Goal: Information Seeking & Learning: Learn about a topic

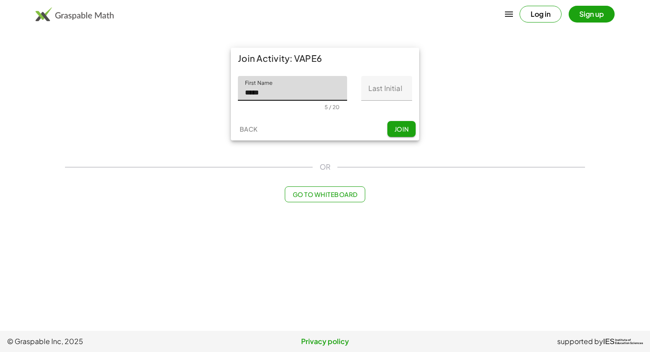
type input "*****"
click at [397, 86] on input "Last Initial" at bounding box center [386, 88] width 51 height 25
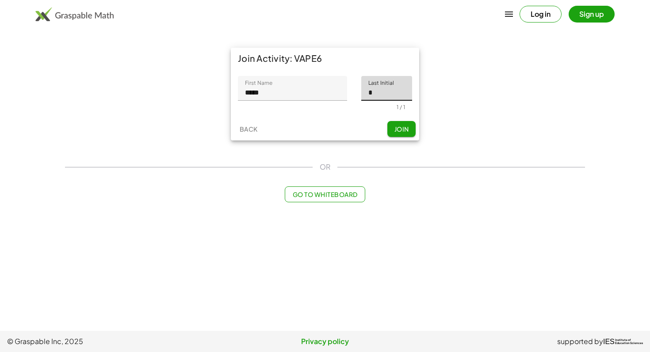
type input "*"
click at [405, 127] on span "Join" at bounding box center [401, 129] width 15 height 8
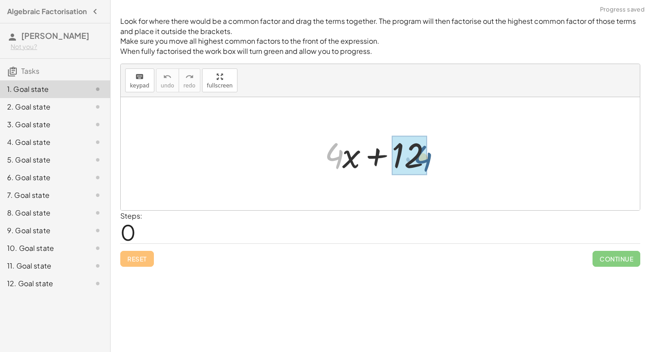
drag, startPoint x: 334, startPoint y: 153, endPoint x: 423, endPoint y: 155, distance: 88.5
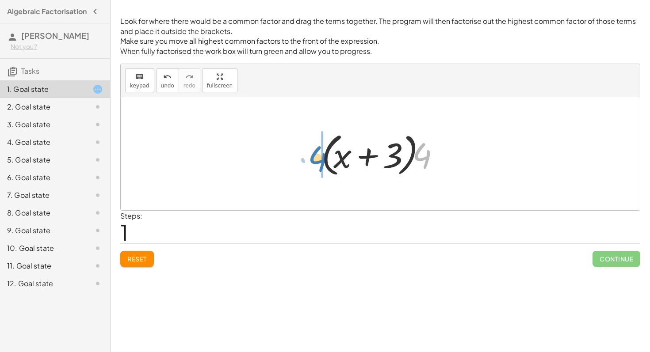
drag, startPoint x: 429, startPoint y: 164, endPoint x: 326, endPoint y: 168, distance: 103.5
click at [326, 168] on div at bounding box center [383, 154] width 133 height 51
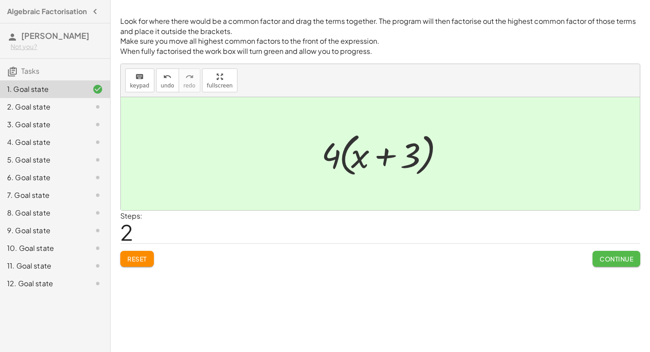
click at [602, 260] on span "Continue" at bounding box center [617, 259] width 34 height 8
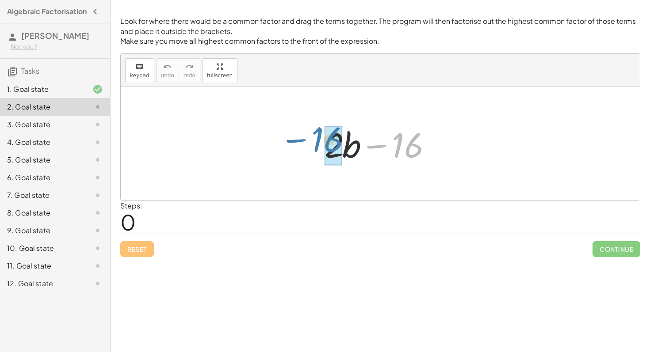
drag, startPoint x: 412, startPoint y: 150, endPoint x: 333, endPoint y: 145, distance: 79.8
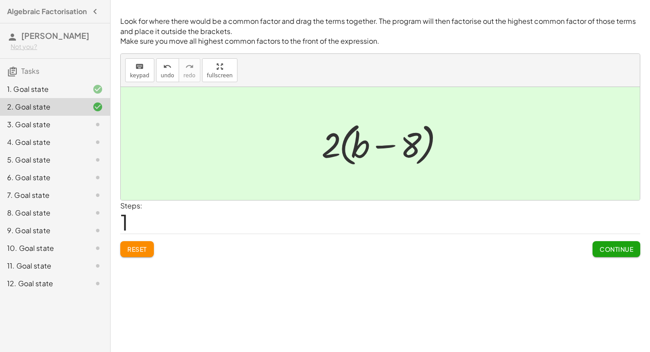
click at [618, 253] on button "Continue" at bounding box center [617, 249] width 48 height 16
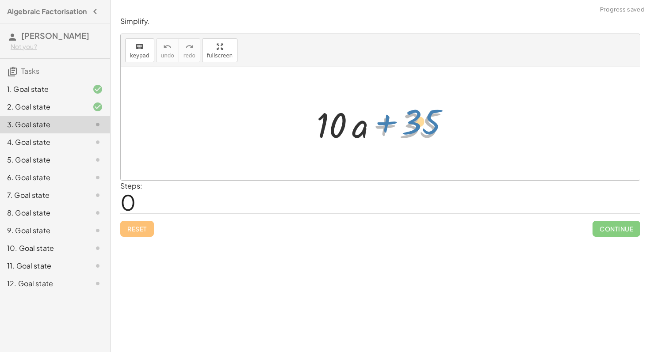
click at [413, 112] on div at bounding box center [383, 124] width 142 height 46
click at [398, 116] on div at bounding box center [383, 124] width 142 height 46
click at [360, 130] on div at bounding box center [383, 124] width 142 height 46
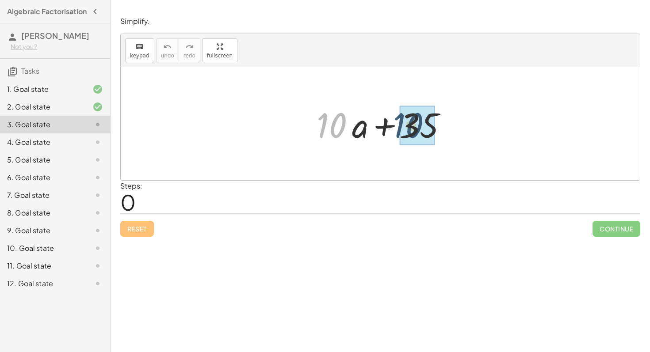
drag, startPoint x: 338, startPoint y: 121, endPoint x: 417, endPoint y: 121, distance: 78.7
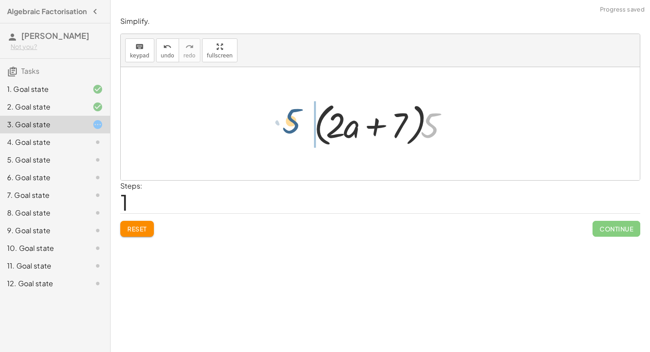
drag, startPoint x: 428, startPoint y: 127, endPoint x: 288, endPoint y: 123, distance: 139.3
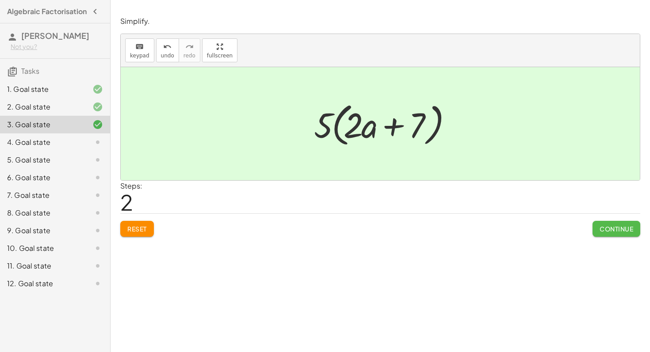
click at [619, 232] on span "Continue" at bounding box center [617, 229] width 34 height 8
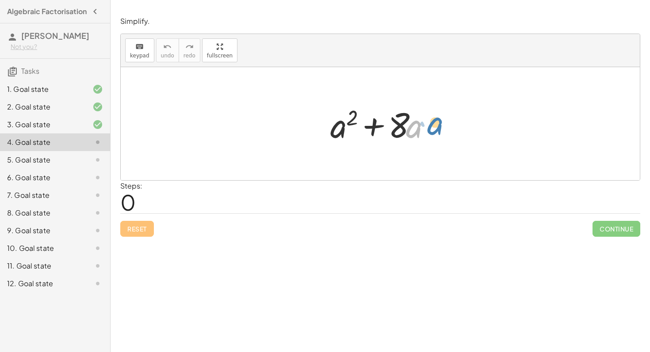
drag, startPoint x: 409, startPoint y: 135, endPoint x: 422, endPoint y: 134, distance: 13.3
click at [422, 134] on div at bounding box center [384, 124] width 116 height 46
drag, startPoint x: 411, startPoint y: 131, endPoint x: 333, endPoint y: 133, distance: 77.8
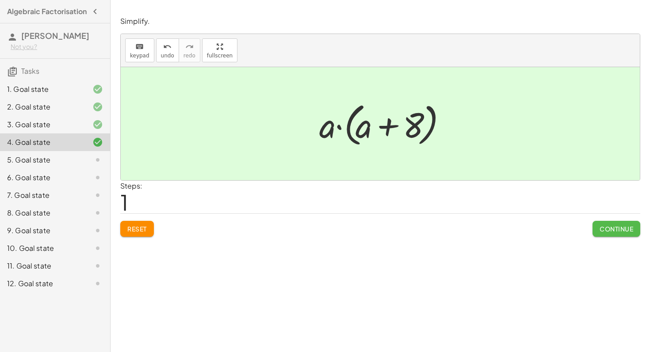
click at [606, 228] on span "Continue" at bounding box center [617, 229] width 34 height 8
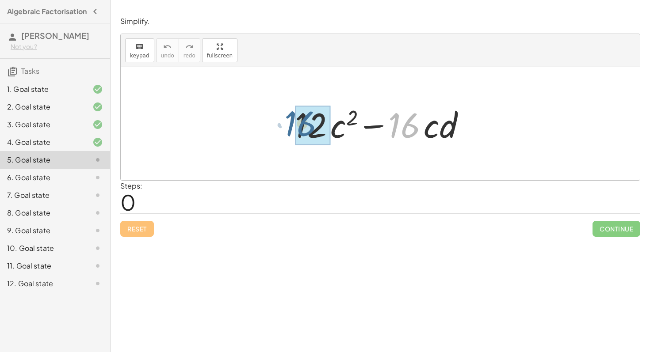
drag, startPoint x: 405, startPoint y: 123, endPoint x: 300, endPoint y: 121, distance: 104.8
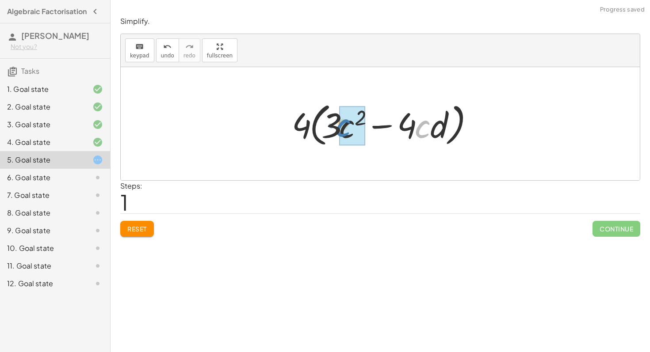
drag, startPoint x: 421, startPoint y: 131, endPoint x: 342, endPoint y: 129, distance: 79.6
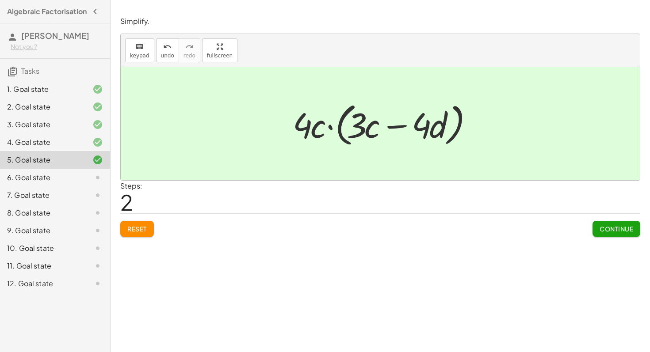
click at [628, 230] on span "Continue" at bounding box center [617, 229] width 34 height 8
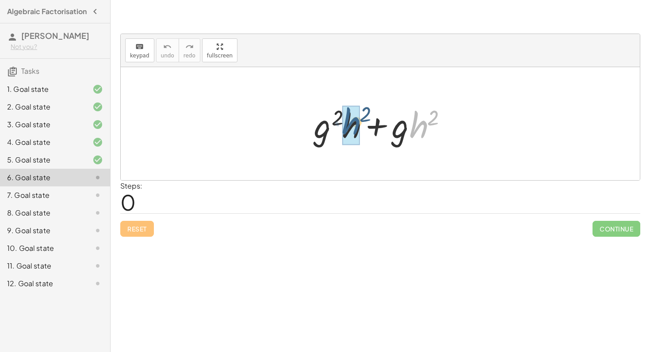
drag, startPoint x: 419, startPoint y: 132, endPoint x: 349, endPoint y: 128, distance: 70.0
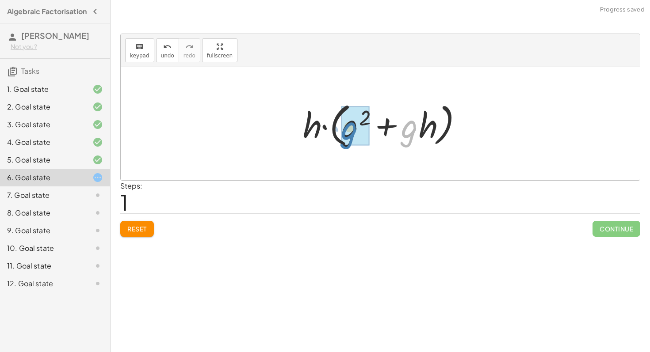
drag, startPoint x: 405, startPoint y: 138, endPoint x: 344, endPoint y: 139, distance: 60.6
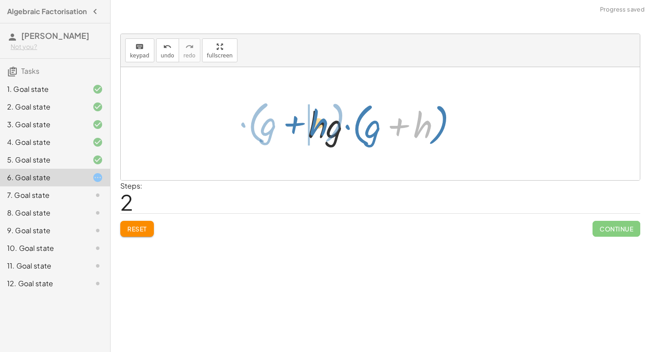
drag, startPoint x: 427, startPoint y: 126, endPoint x: 320, endPoint y: 124, distance: 106.6
click at [320, 124] on div at bounding box center [383, 124] width 159 height 51
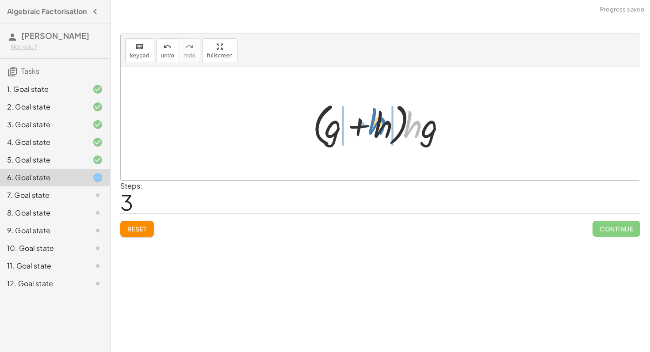
drag, startPoint x: 416, startPoint y: 133, endPoint x: 385, endPoint y: 130, distance: 31.1
click at [385, 130] on div at bounding box center [383, 124] width 150 height 51
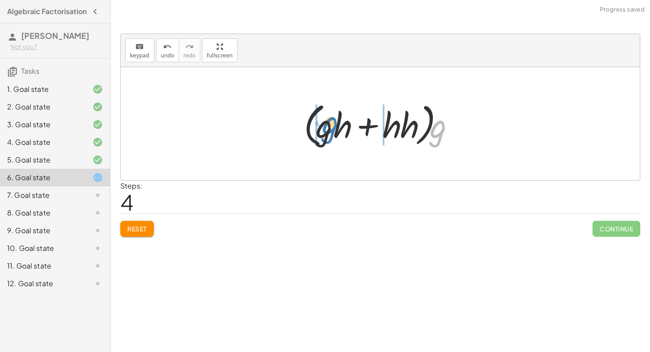
drag, startPoint x: 439, startPoint y: 136, endPoint x: 329, endPoint y: 134, distance: 109.7
click at [329, 133] on div at bounding box center [383, 124] width 168 height 51
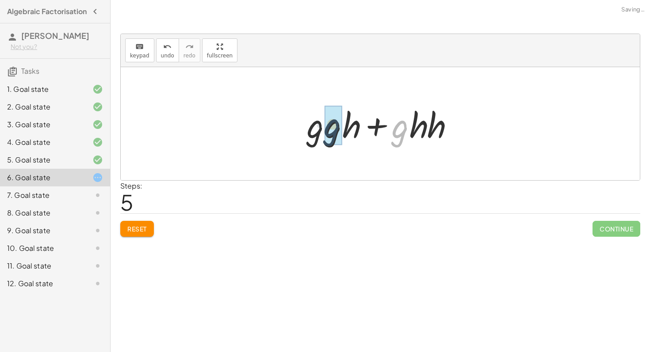
drag, startPoint x: 394, startPoint y: 135, endPoint x: 317, endPoint y: 134, distance: 76.5
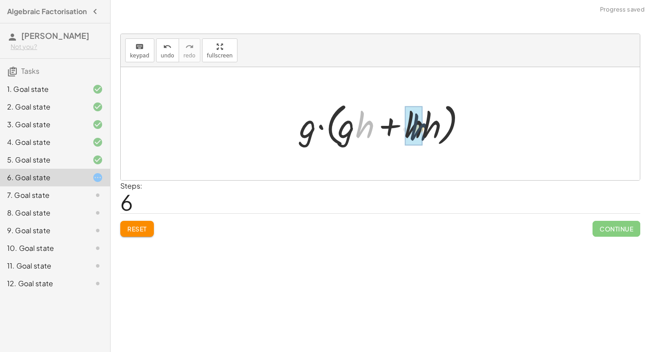
drag, startPoint x: 361, startPoint y: 126, endPoint x: 417, endPoint y: 129, distance: 56.2
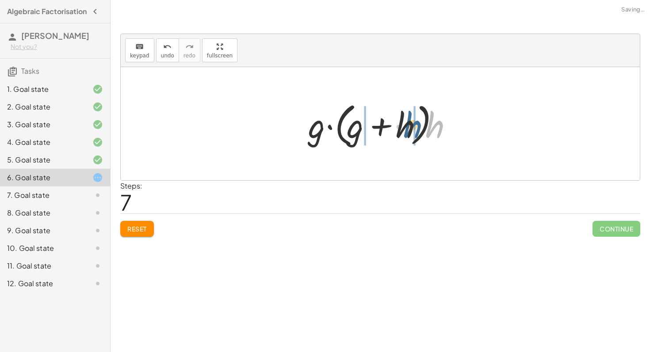
drag, startPoint x: 435, startPoint y: 127, endPoint x: 413, endPoint y: 127, distance: 22.1
click at [413, 127] on div at bounding box center [383, 124] width 159 height 51
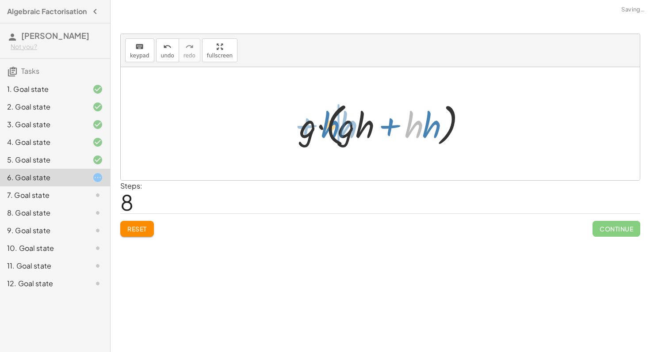
drag, startPoint x: 421, startPoint y: 127, endPoint x: 329, endPoint y: 127, distance: 91.1
click at [329, 127] on div at bounding box center [383, 124] width 177 height 51
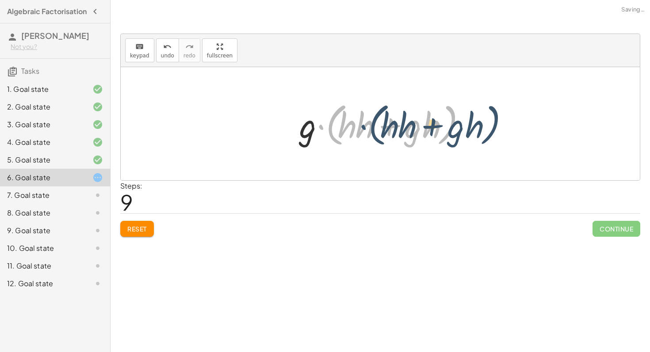
drag, startPoint x: 317, startPoint y: 130, endPoint x: 359, endPoint y: 130, distance: 41.6
click at [359, 130] on div at bounding box center [383, 124] width 177 height 51
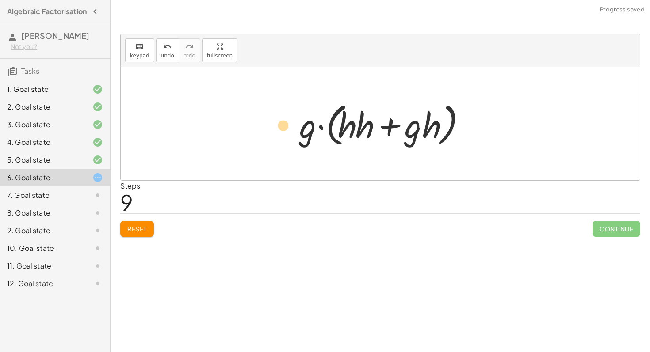
drag, startPoint x: 359, startPoint y: 130, endPoint x: 241, endPoint y: 130, distance: 117.2
click at [241, 130] on div "+ · g 2 · h + · g · h 2 + · g 2 · h + · g · h · h · h · ( + g 2 + · g · h ) · h…" at bounding box center [380, 123] width 519 height 113
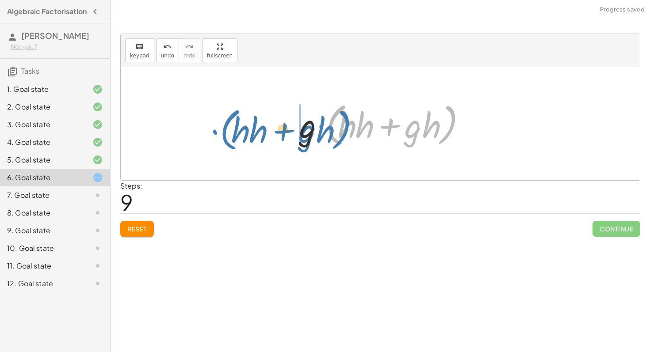
drag, startPoint x: 337, startPoint y: 128, endPoint x: 197, endPoint y: 127, distance: 139.7
click at [197, 127] on div "+ · g 2 · h + · g · h 2 + · g 2 · h + · g · h · h · h · ( + g 2 + · g · h ) · h…" at bounding box center [380, 123] width 519 height 113
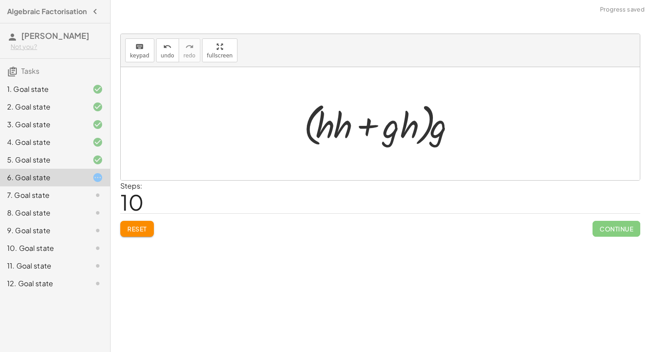
drag, startPoint x: 383, startPoint y: 132, endPoint x: 268, endPoint y: 148, distance: 116.6
click at [268, 148] on div "+ · g 2 · h + · g · h 2 + · g 2 · h + · g · h · h · h · ( + g 2 + · g · h ) · h…" at bounding box center [380, 123] width 519 height 113
drag, startPoint x: 349, startPoint y: 130, endPoint x: 394, endPoint y: 120, distance: 45.9
click at [399, 122] on div at bounding box center [383, 124] width 168 height 51
click at [172, 54] on button "undo undo" at bounding box center [167, 50] width 23 height 24
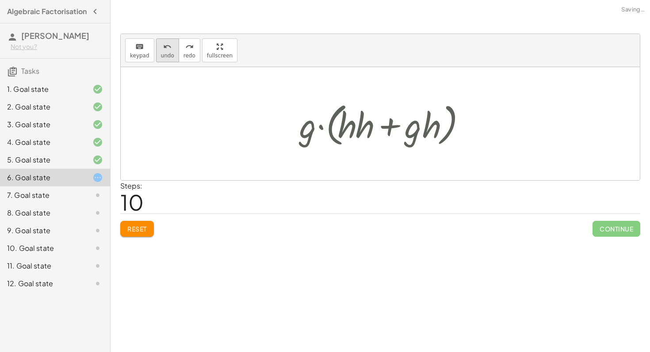
click at [172, 54] on button "undo undo" at bounding box center [167, 50] width 23 height 24
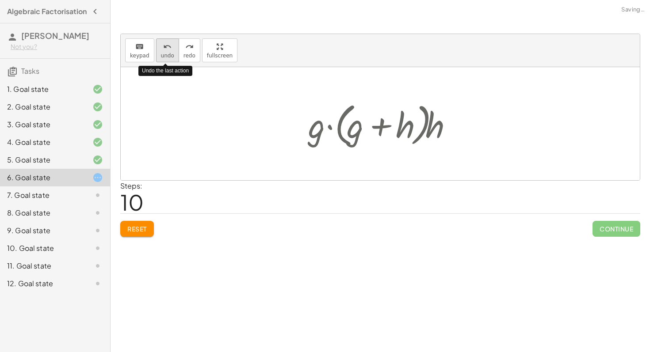
click at [172, 54] on button "undo undo" at bounding box center [167, 50] width 23 height 24
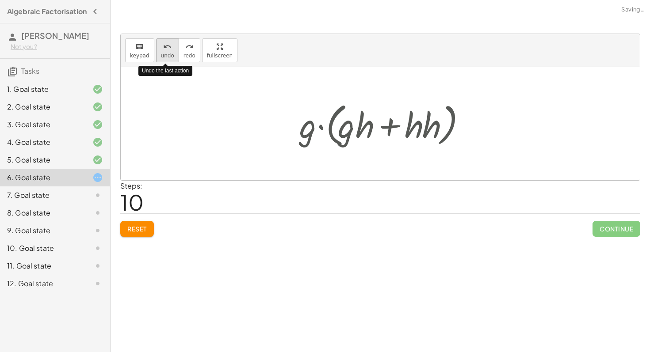
click at [172, 54] on button "undo undo" at bounding box center [167, 50] width 23 height 24
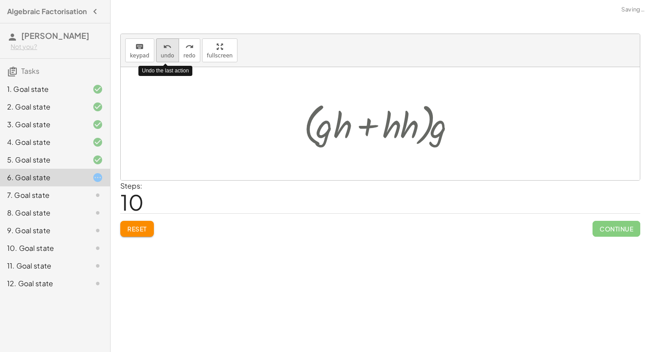
click at [172, 54] on button "undo undo" at bounding box center [167, 50] width 23 height 24
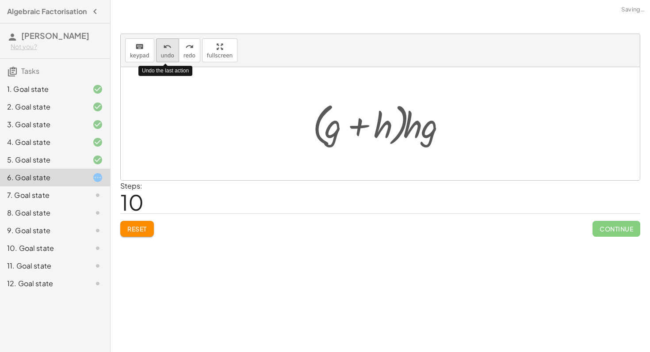
click at [172, 54] on button "undo undo" at bounding box center [167, 50] width 23 height 24
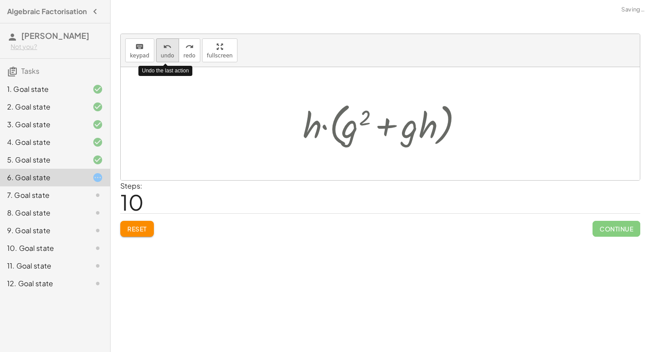
click at [172, 54] on button "undo undo" at bounding box center [167, 50] width 23 height 24
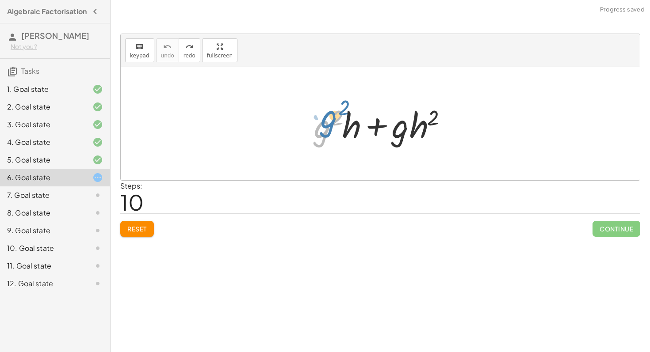
drag, startPoint x: 332, startPoint y: 109, endPoint x: 336, endPoint y: 100, distance: 9.9
click at [336, 100] on div "· g 2 + · g 2 · h + · g · h 2" at bounding box center [380, 124] width 159 height 50
drag, startPoint x: 319, startPoint y: 133, endPoint x: 396, endPoint y: 140, distance: 76.8
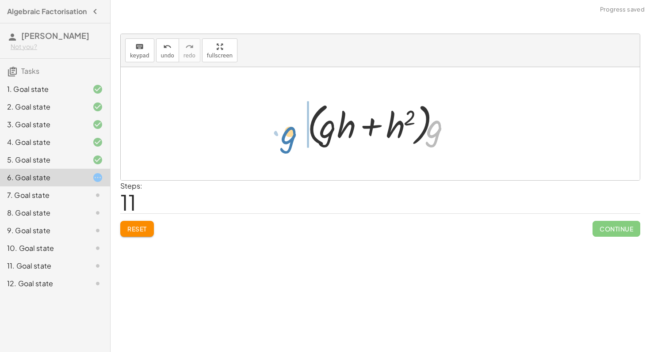
drag, startPoint x: 435, startPoint y: 133, endPoint x: 289, endPoint y: 139, distance: 146.1
click at [289, 139] on div "+ · g 2 · h + · g · h 2 + · g · g · h + · g · h 2 · g + · · h + h 2 g · g · ( )" at bounding box center [380, 123] width 519 height 113
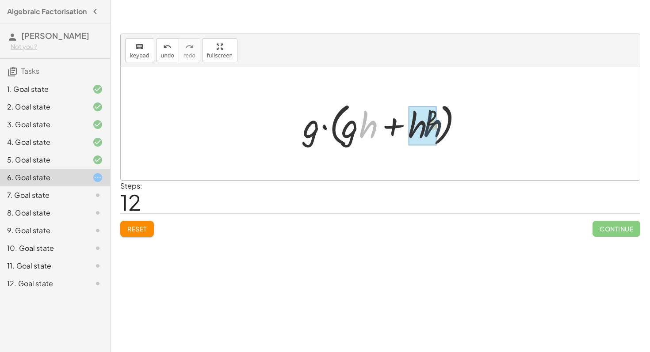
drag, startPoint x: 375, startPoint y: 133, endPoint x: 445, endPoint y: 132, distance: 70.3
click at [445, 132] on div at bounding box center [383, 124] width 170 height 51
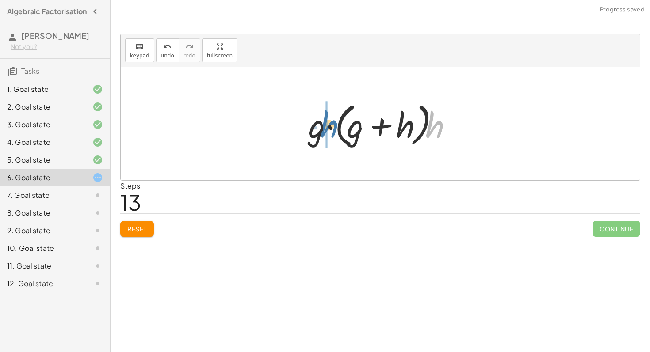
drag, startPoint x: 443, startPoint y: 132, endPoint x: 337, endPoint y: 131, distance: 105.2
click at [337, 131] on div at bounding box center [383, 124] width 159 height 51
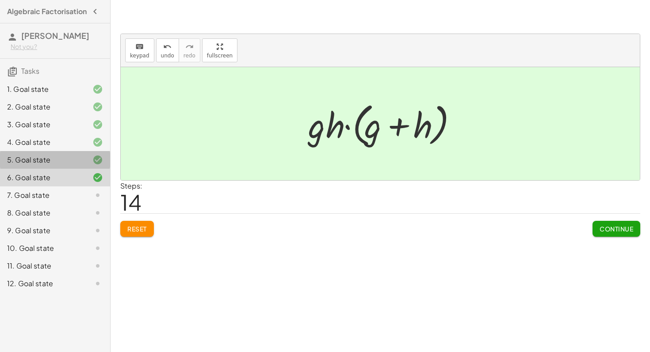
click at [31, 162] on div "5. Goal state" at bounding box center [42, 160] width 71 height 11
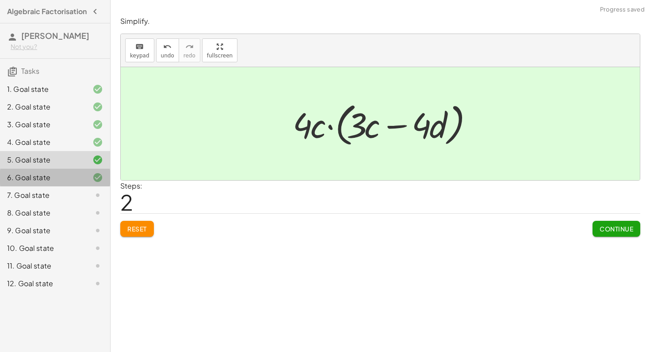
click at [43, 182] on div "6. Goal state" at bounding box center [42, 177] width 71 height 11
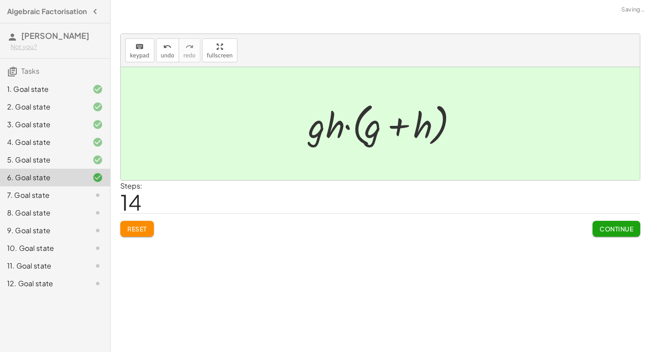
click at [612, 226] on span "Continue" at bounding box center [617, 229] width 34 height 8
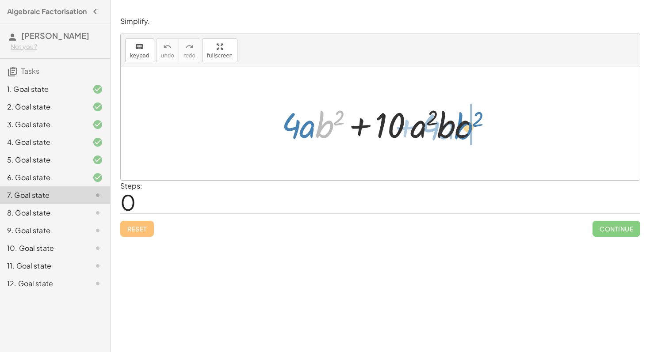
drag, startPoint x: 319, startPoint y: 131, endPoint x: 458, endPoint y: 131, distance: 139.3
click at [458, 131] on div at bounding box center [383, 124] width 213 height 46
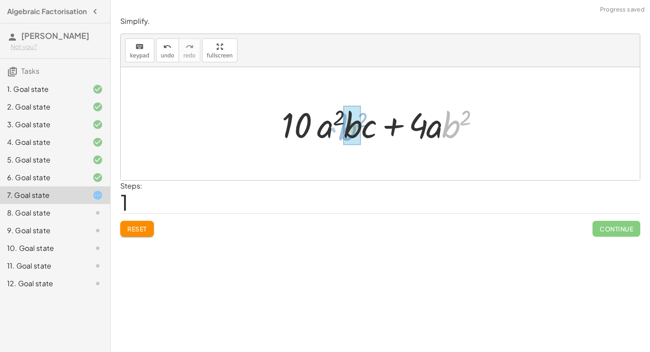
drag, startPoint x: 452, startPoint y: 131, endPoint x: 352, endPoint y: 134, distance: 100.4
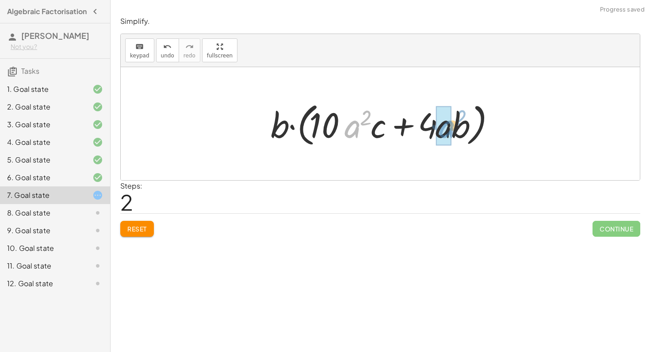
drag, startPoint x: 351, startPoint y: 132, endPoint x: 444, endPoint y: 132, distance: 93.7
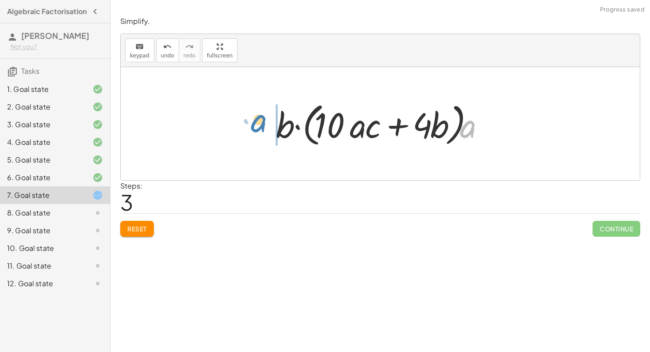
drag, startPoint x: 471, startPoint y: 131, endPoint x: 269, endPoint y: 126, distance: 202.1
click at [269, 126] on div "+ · 4 · a · b 2 + · 10 · a 2 · b · c + · 10 · a 2 · b · c + · 4 · a · b 2 + · 1…" at bounding box center [380, 123] width 235 height 55
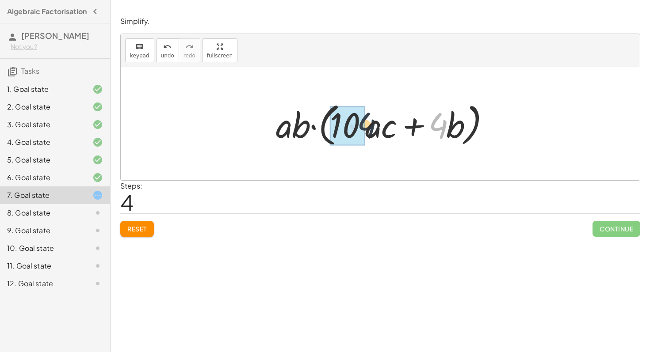
drag, startPoint x: 441, startPoint y: 124, endPoint x: 351, endPoint y: 122, distance: 90.2
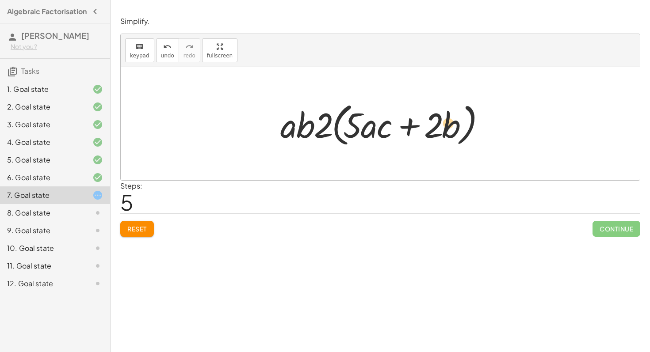
drag, startPoint x: 448, startPoint y: 126, endPoint x: 460, endPoint y: 123, distance: 12.2
click at [460, 123] on div at bounding box center [383, 124] width 215 height 51
drag, startPoint x: 439, startPoint y: 126, endPoint x: 328, endPoint y: 124, distance: 111.0
click at [328, 124] on div at bounding box center [383, 124] width 215 height 51
drag, startPoint x: 293, startPoint y: 126, endPoint x: 371, endPoint y: 126, distance: 78.3
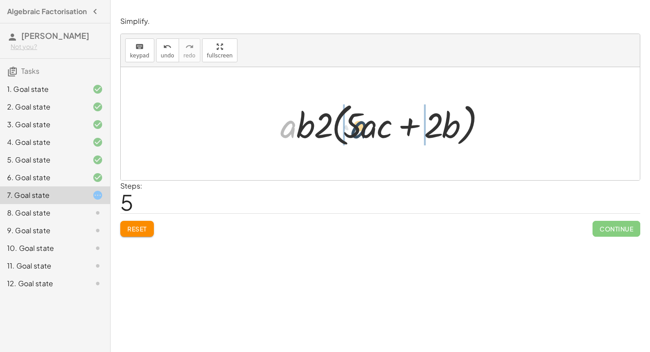
click at [371, 126] on div at bounding box center [383, 124] width 215 height 51
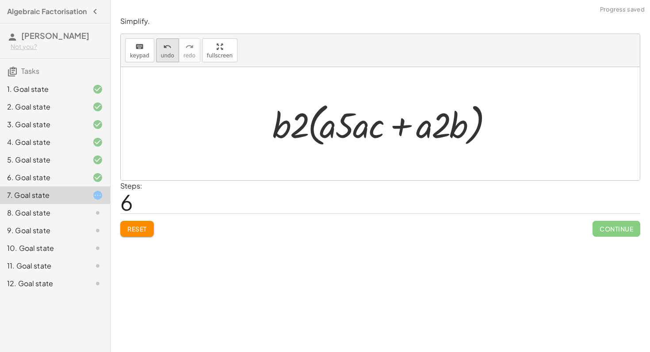
click at [161, 53] on span "undo" at bounding box center [167, 56] width 13 height 6
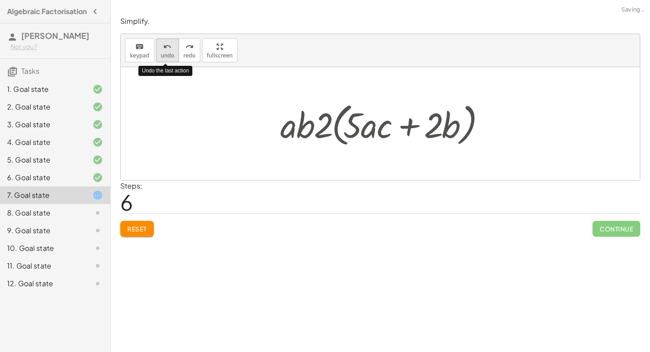
click at [161, 53] on span "undo" at bounding box center [167, 56] width 13 height 6
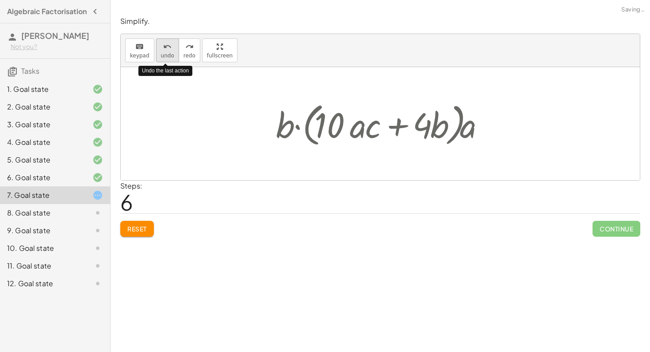
click at [161, 53] on span "undo" at bounding box center [167, 56] width 13 height 6
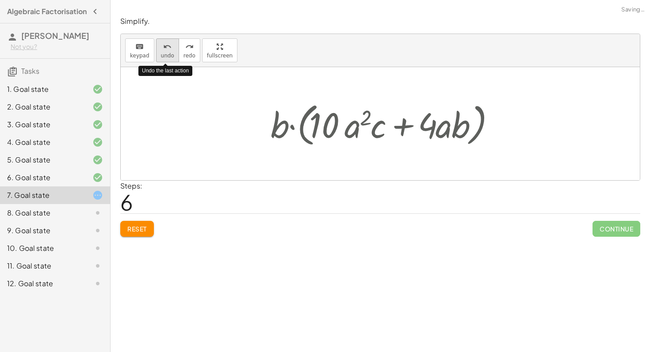
click at [161, 53] on span "undo" at bounding box center [167, 56] width 13 height 6
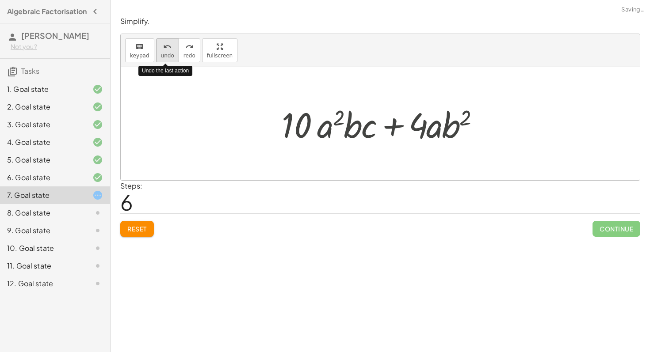
click at [161, 53] on span "undo" at bounding box center [167, 56] width 13 height 6
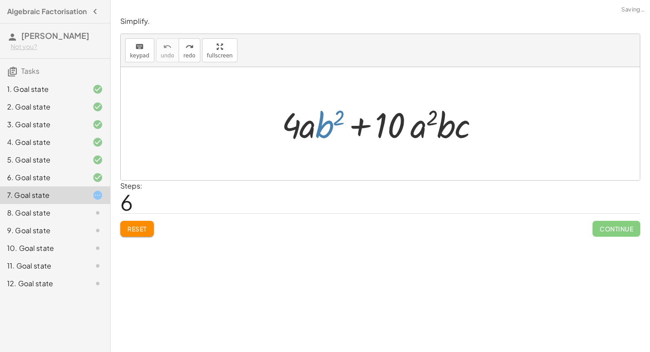
click at [384, 184] on div "Steps: 6" at bounding box center [380, 197] width 520 height 33
click at [352, 126] on div at bounding box center [383, 124] width 213 height 46
click at [364, 125] on div at bounding box center [383, 124] width 213 height 46
click at [326, 124] on div at bounding box center [383, 124] width 213 height 46
drag, startPoint x: 446, startPoint y: 131, endPoint x: 326, endPoint y: 130, distance: 119.8
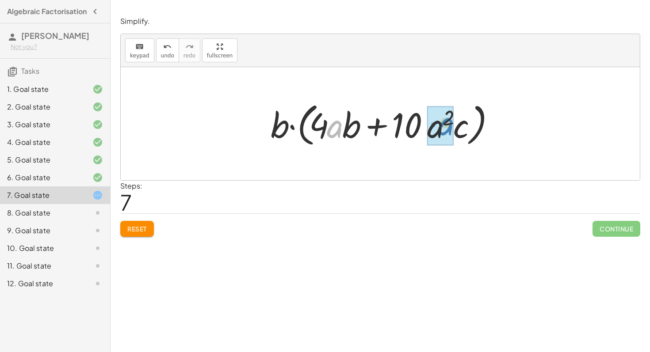
drag, startPoint x: 336, startPoint y: 131, endPoint x: 443, endPoint y: 127, distance: 107.1
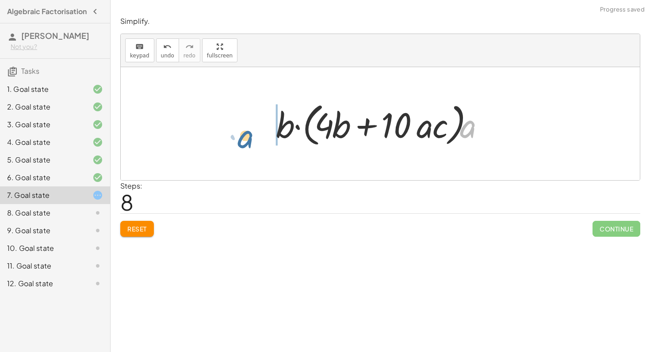
drag, startPoint x: 471, startPoint y: 134, endPoint x: 252, endPoint y: 140, distance: 219.4
click at [250, 140] on div "+ · 4 · a · b 2 + · 10 · a 2 · b · c + · 4 · a · b · b + · 10 · a 2 · b · c · b…" at bounding box center [380, 123] width 519 height 113
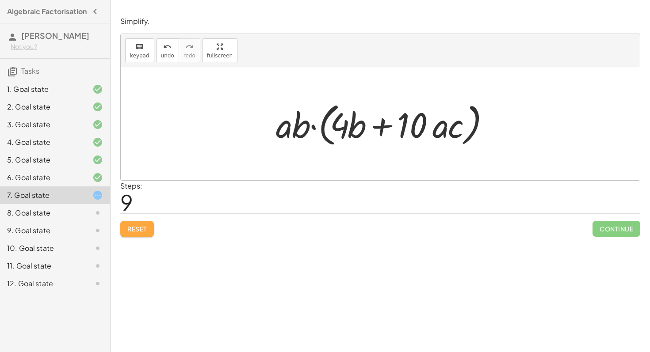
click at [139, 226] on span "Reset" at bounding box center [136, 229] width 19 height 8
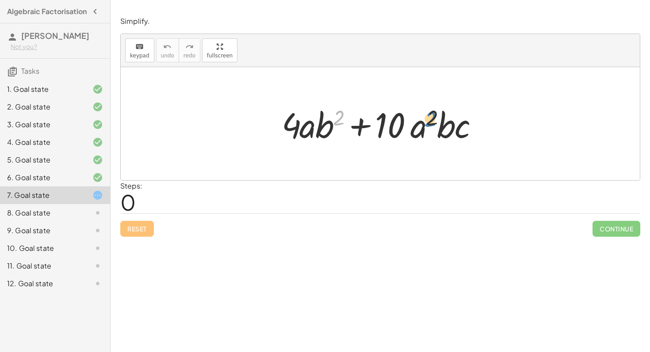
drag, startPoint x: 343, startPoint y: 115, endPoint x: 436, endPoint y: 116, distance: 92.9
click at [436, 117] on div at bounding box center [383, 124] width 213 height 46
drag, startPoint x: 415, startPoint y: 133, endPoint x: 302, endPoint y: 131, distance: 113.2
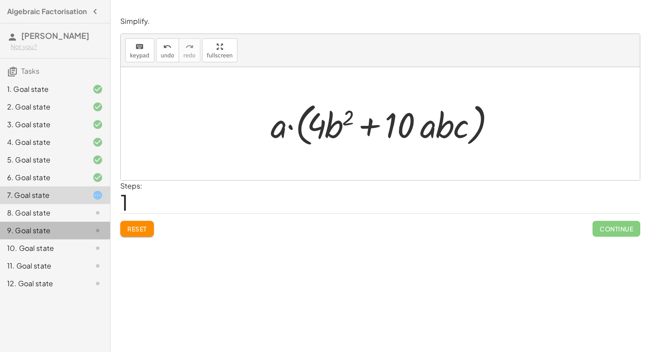
click at [41, 236] on div "9. Goal state" at bounding box center [42, 231] width 71 height 11
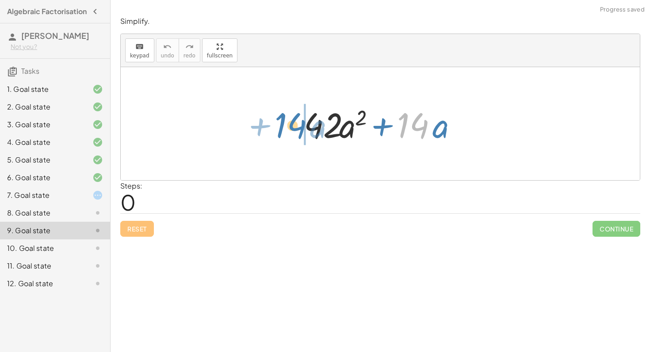
drag, startPoint x: 419, startPoint y: 137, endPoint x: 298, endPoint y: 137, distance: 120.7
click at [298, 137] on div "· 14 + · a + · 42 · a 2 + · 14 · a" at bounding box center [381, 124] width 180 height 50
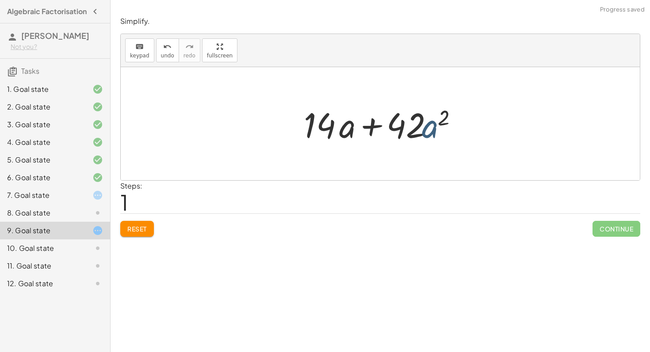
click at [435, 131] on div at bounding box center [383, 124] width 169 height 46
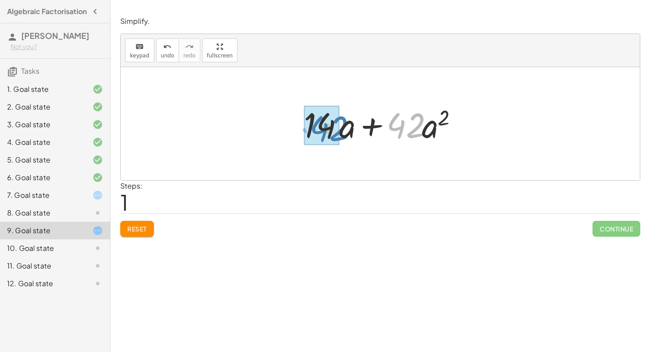
drag, startPoint x: 409, startPoint y: 133, endPoint x: 332, endPoint y: 137, distance: 77.9
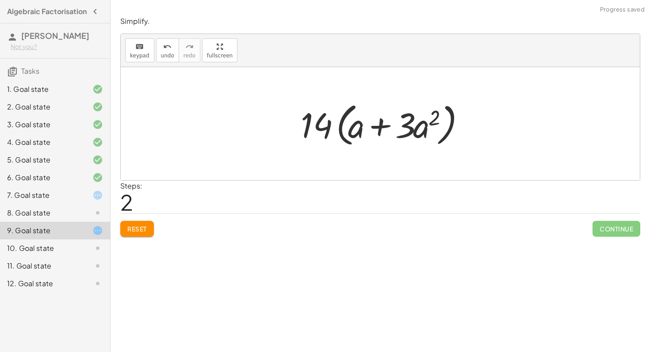
click at [136, 228] on span "Reset" at bounding box center [136, 229] width 19 height 8
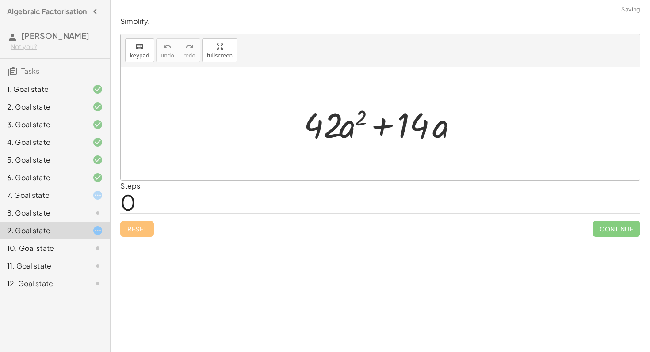
click at [55, 240] on div "8. Goal state" at bounding box center [55, 249] width 110 height 18
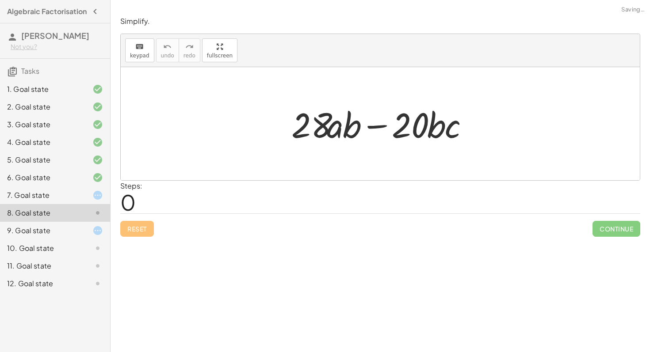
click at [61, 201] on div "7. Goal state" at bounding box center [42, 195] width 71 height 11
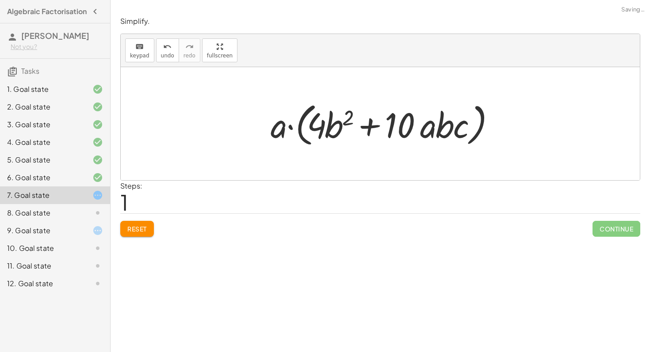
click at [133, 228] on span "Reset" at bounding box center [136, 229] width 19 height 8
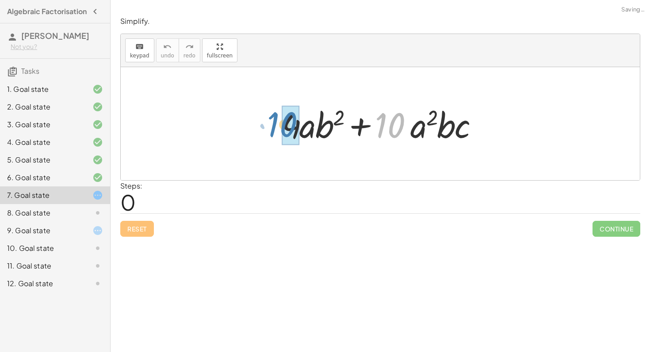
drag, startPoint x: 382, startPoint y: 111, endPoint x: 275, endPoint y: 109, distance: 106.6
click at [275, 109] on div "· 10 + · a 2 · b · c + · 4 · a · b 2 + · 10 · a 2 · b · c" at bounding box center [380, 124] width 224 height 50
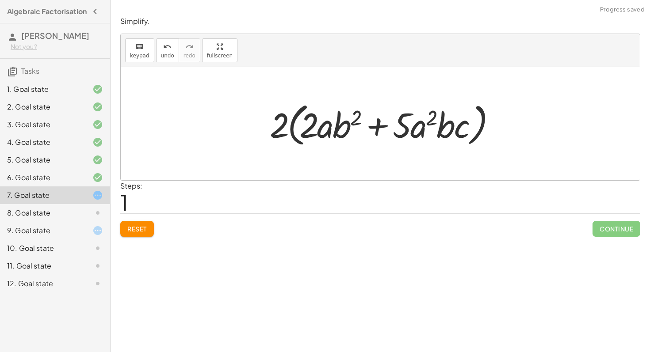
click at [114, 221] on div "Look for where there would be a common factor and drag the terms together. The …" at bounding box center [380, 176] width 539 height 352
drag, startPoint x: 417, startPoint y: 128, endPoint x: 404, endPoint y: 130, distance: 12.9
click at [404, 130] on div at bounding box center [383, 124] width 237 height 51
click at [141, 231] on span "Reset" at bounding box center [136, 229] width 19 height 8
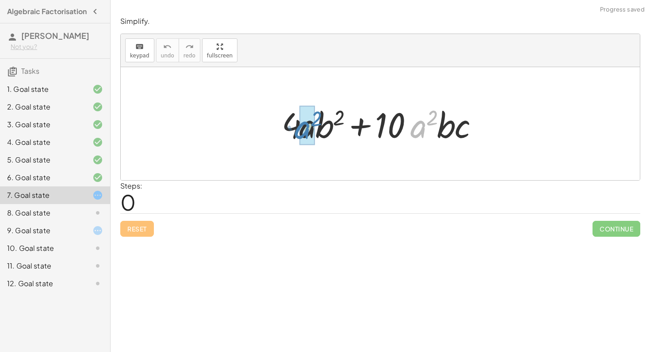
drag, startPoint x: 418, startPoint y: 130, endPoint x: 302, endPoint y: 131, distance: 115.4
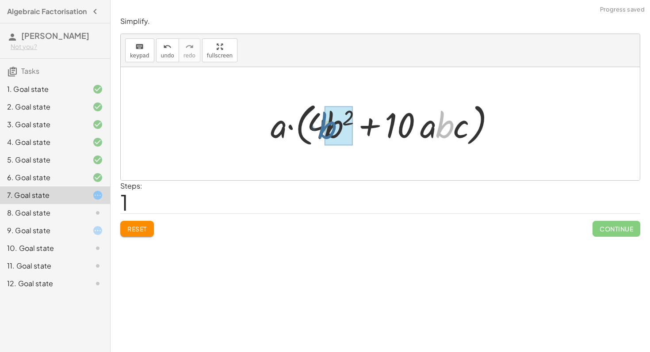
drag, startPoint x: 447, startPoint y: 123, endPoint x: 331, endPoint y: 123, distance: 116.3
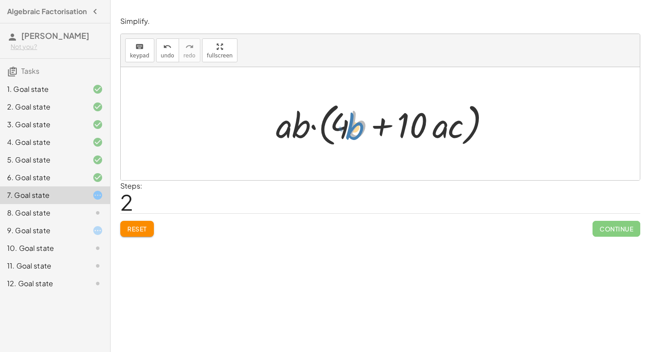
click at [359, 130] on div at bounding box center [384, 124] width 224 height 51
click at [341, 130] on div at bounding box center [384, 124] width 224 height 51
click at [132, 230] on span "Reset" at bounding box center [136, 229] width 19 height 8
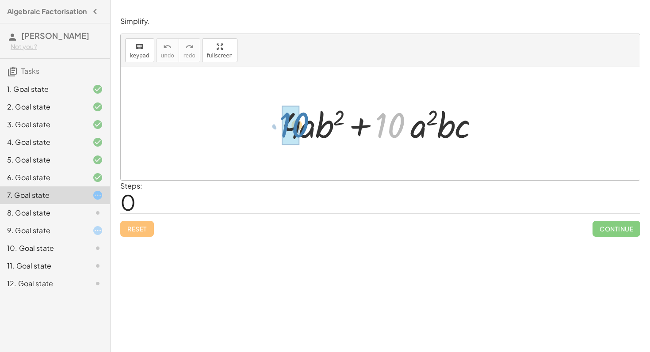
drag, startPoint x: 391, startPoint y: 136, endPoint x: 295, endPoint y: 135, distance: 95.5
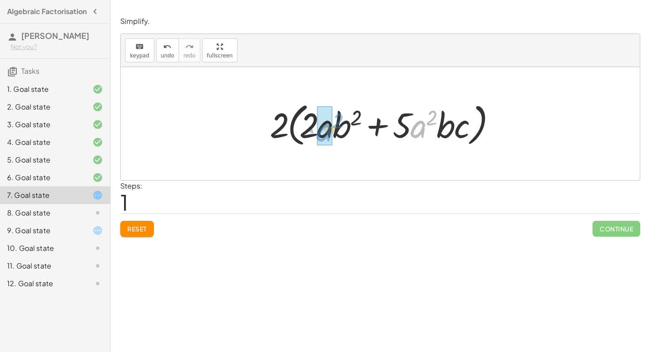
drag, startPoint x: 421, startPoint y: 135, endPoint x: 327, endPoint y: 138, distance: 93.4
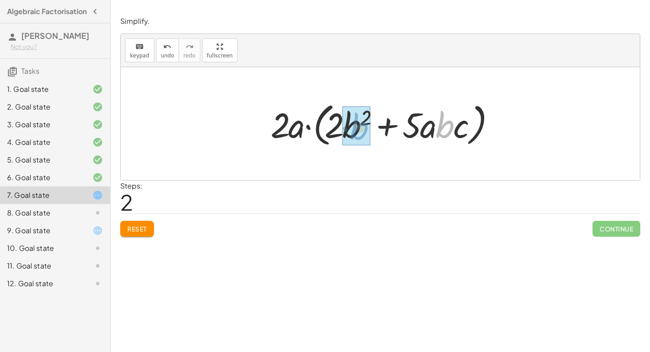
drag, startPoint x: 447, startPoint y: 138, endPoint x: 361, endPoint y: 139, distance: 86.2
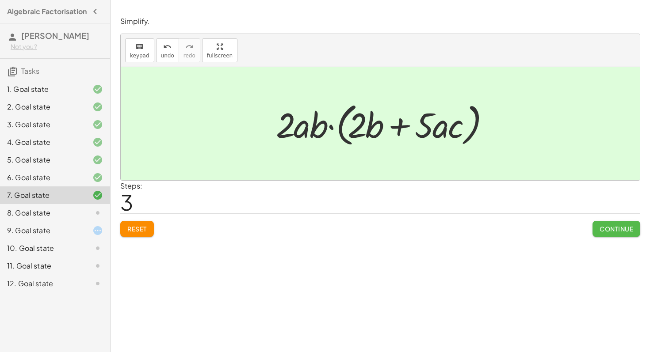
click at [621, 230] on span "Continue" at bounding box center [617, 229] width 34 height 8
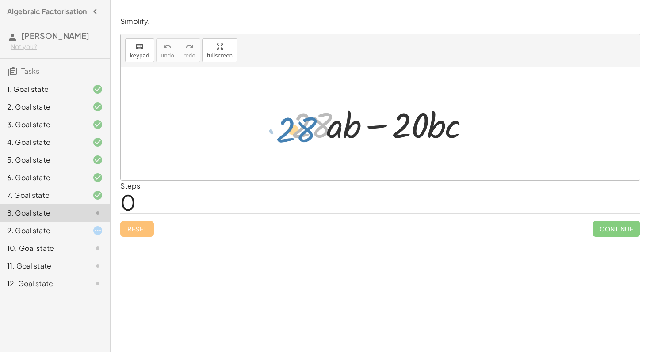
drag, startPoint x: 310, startPoint y: 126, endPoint x: 299, endPoint y: 127, distance: 10.2
click at [299, 127] on div at bounding box center [384, 124] width 194 height 46
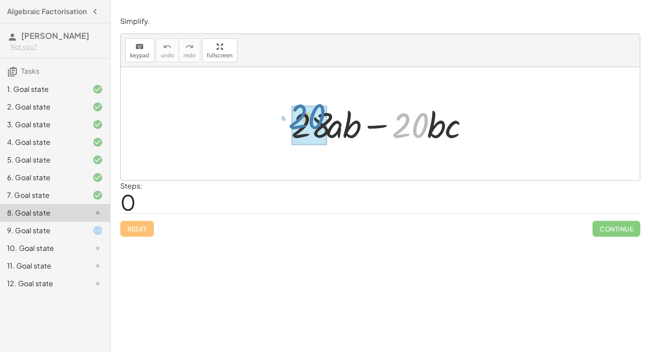
drag, startPoint x: 403, startPoint y: 124, endPoint x: 302, endPoint y: 121, distance: 100.9
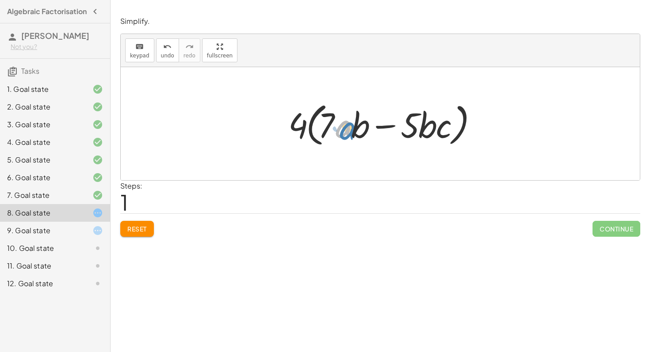
click at [347, 133] on div at bounding box center [383, 124] width 199 height 51
drag, startPoint x: 362, startPoint y: 127, endPoint x: 431, endPoint y: 129, distance: 69.0
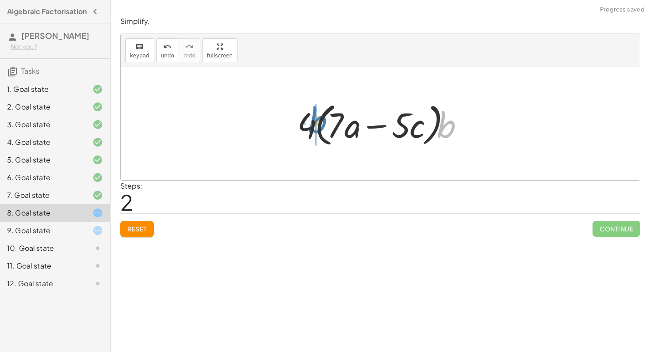
drag, startPoint x: 452, startPoint y: 127, endPoint x: 324, endPoint y: 122, distance: 128.3
click at [324, 122] on div at bounding box center [384, 124] width 182 height 51
